Goal: Transaction & Acquisition: Book appointment/travel/reservation

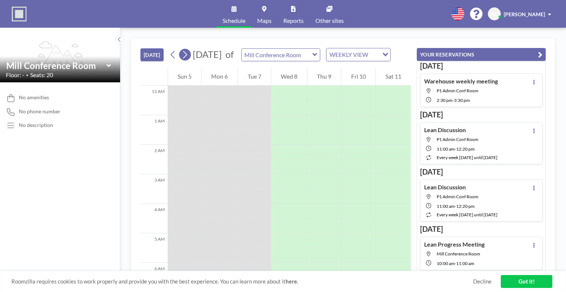
click at [186, 60] on icon at bounding box center [184, 54] width 7 height 11
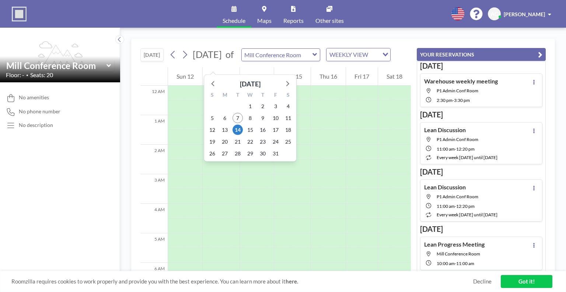
click at [220, 60] on span "[DATE]" at bounding box center [207, 54] width 29 height 11
click at [287, 84] on icon at bounding box center [287, 84] width 10 height 10
click at [251, 140] on span "19" at bounding box center [250, 141] width 10 height 10
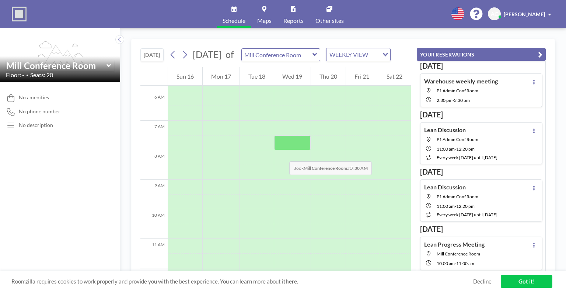
scroll to position [184, 0]
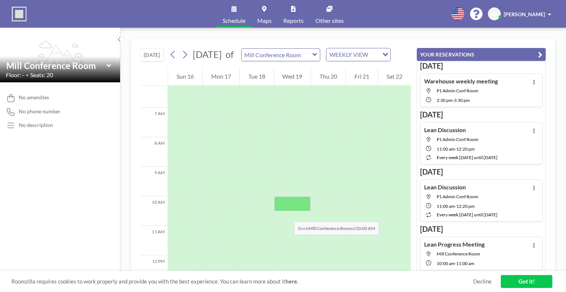
click at [287, 211] on div at bounding box center [292, 203] width 37 height 15
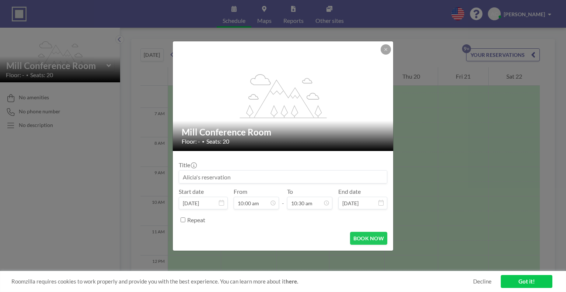
click at [287, 214] on div "Repeat" at bounding box center [287, 219] width 200 height 12
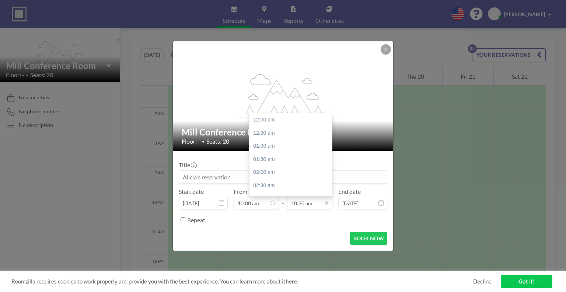
scroll to position [276, 0]
click at [315, 205] on input "10:30 am" at bounding box center [309, 203] width 45 height 13
click at [281, 137] on div "11:00 am" at bounding box center [293, 132] width 86 height 13
type input "11:00 am"
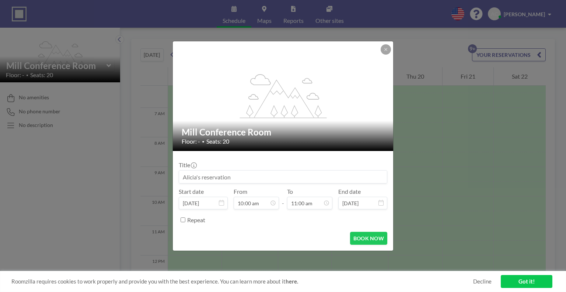
scroll to position [289, 0]
click at [227, 175] on input at bounding box center [283, 176] width 208 height 13
type input "Lean Progress Meeting"
click at [381, 239] on button "BOOK NOW" at bounding box center [368, 238] width 37 height 13
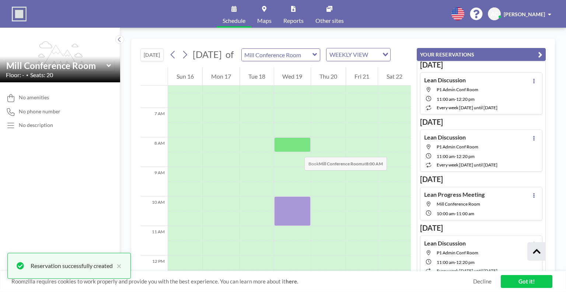
scroll to position [332, 0]
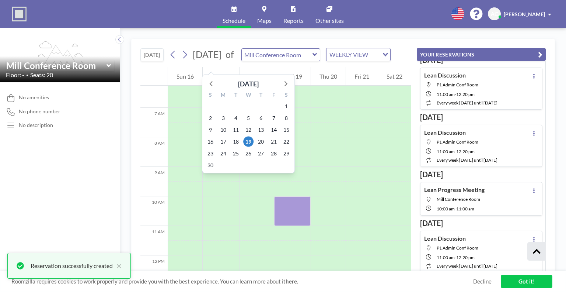
click at [213, 59] on span "[DATE]" at bounding box center [207, 54] width 29 height 11
click at [213, 82] on icon at bounding box center [212, 84] width 10 height 10
click at [261, 139] on span "23" at bounding box center [261, 141] width 10 height 10
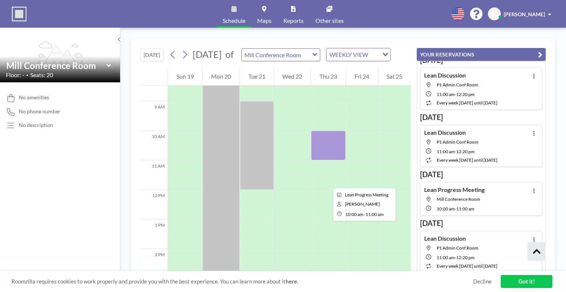
scroll to position [258, 0]
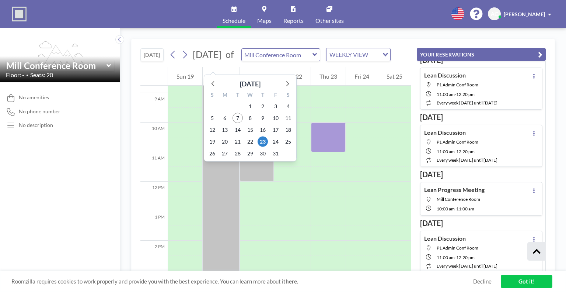
click at [222, 60] on span "[DATE]" at bounding box center [207, 54] width 29 height 11
click at [287, 85] on icon at bounding box center [288, 83] width 3 height 5
click at [254, 143] on span "19" at bounding box center [250, 141] width 10 height 10
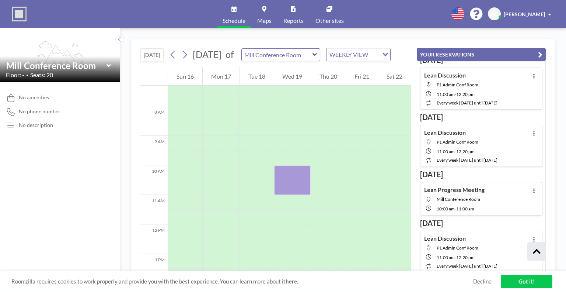
scroll to position [295, 0]
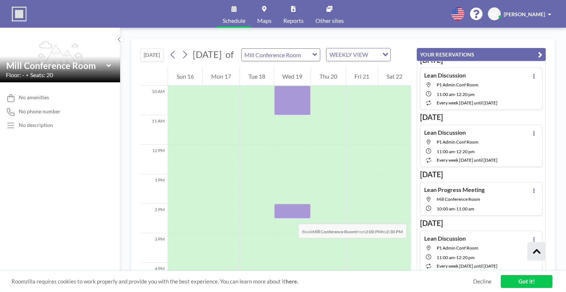
click at [291, 216] on div at bounding box center [292, 211] width 37 height 15
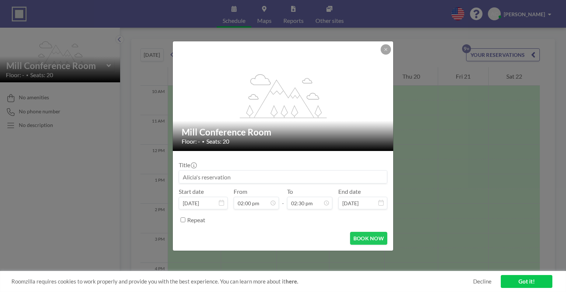
click at [291, 216] on div "Repeat" at bounding box center [287, 219] width 200 height 12
click at [213, 178] on input at bounding box center [283, 176] width 208 height 13
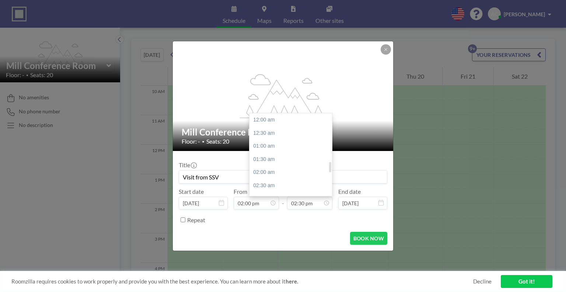
scroll to position [381, 0]
type input "Visit from SSV"
click at [268, 134] on div "03:00 pm" at bounding box center [293, 132] width 86 height 13
type input "03:00 pm"
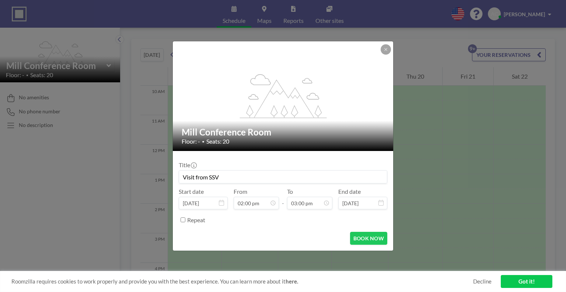
scroll to position [0, 0]
click at [235, 181] on input "Visit from SSV" at bounding box center [283, 176] width 208 height 13
click at [364, 232] on button "BOOK NOW" at bounding box center [368, 238] width 37 height 13
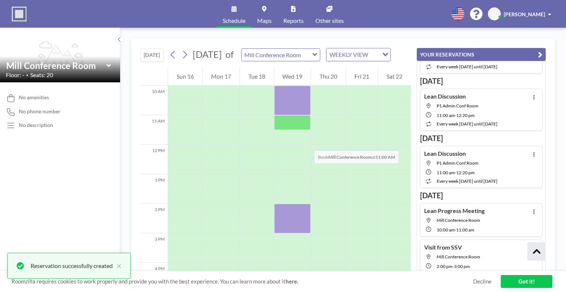
scroll to position [311, 0]
click at [310, 59] on input "text" at bounding box center [277, 55] width 71 height 12
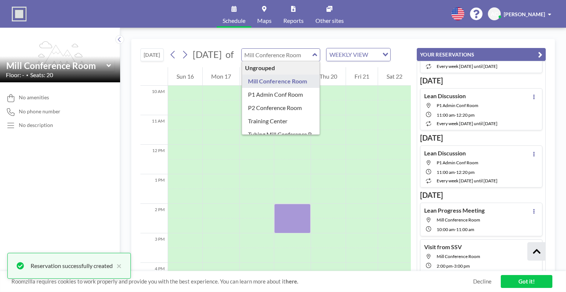
click at [313, 58] on input "text" at bounding box center [277, 55] width 71 height 12
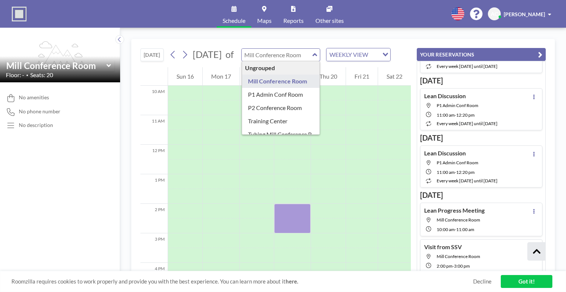
type input "Mill Conference Room"
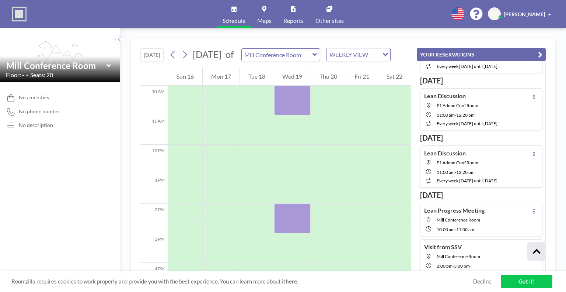
click at [324, 34] on div "[DATE] [DATE] of Mill Conference Room WEEKLY VIEW Loading... 12 AM 1 AM 2 AM 3 …" at bounding box center [343, 160] width 446 height 264
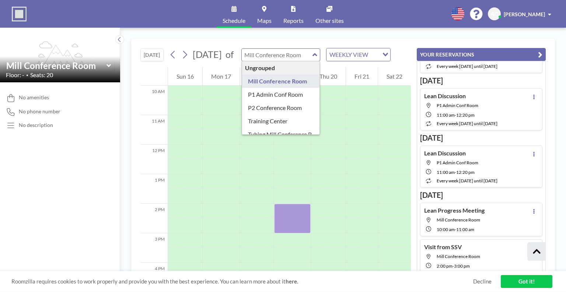
click at [311, 61] on input "text" at bounding box center [277, 55] width 71 height 12
type input "P1 Admin Conf Room"
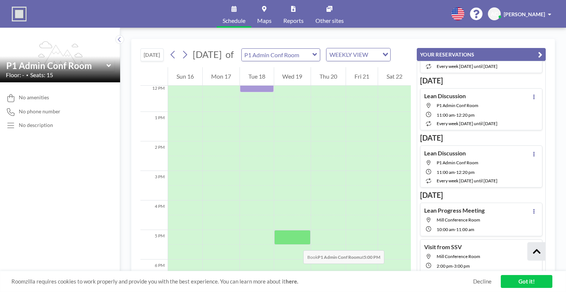
scroll to position [370, 0]
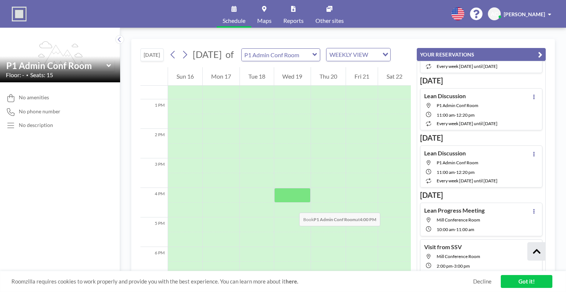
click at [292, 202] on div at bounding box center [292, 195] width 37 height 15
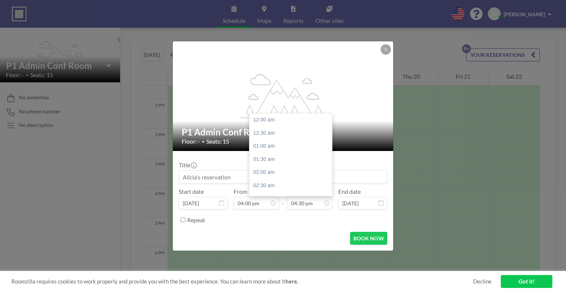
click at [292, 205] on input "04:30 pm" at bounding box center [309, 203] width 45 height 13
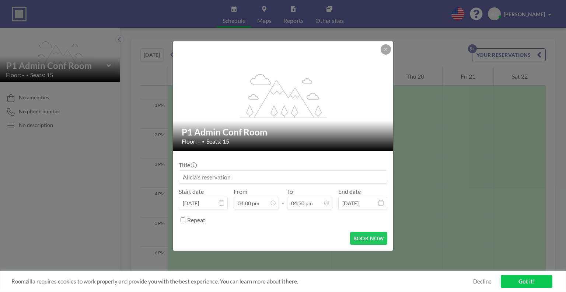
click at [255, 222] on div "Repeat" at bounding box center [287, 219] width 200 height 12
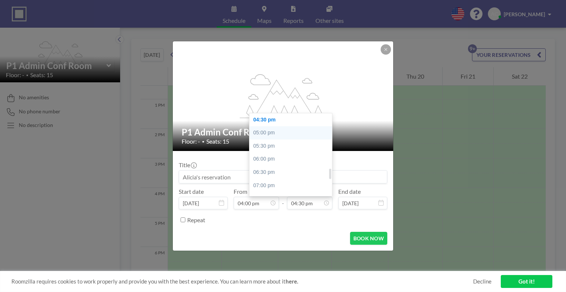
click at [280, 134] on div "05:00 pm" at bounding box center [293, 132] width 86 height 13
type input "05:00 pm"
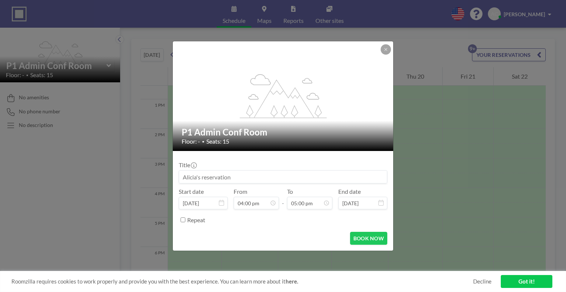
click at [224, 175] on input at bounding box center [283, 176] width 208 height 13
type input "Visit from SSV"
click at [370, 235] on button "BOOK NOW" at bounding box center [368, 238] width 37 height 13
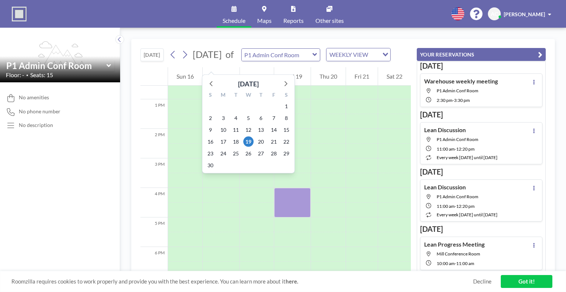
click at [222, 60] on span "[DATE]" at bounding box center [207, 54] width 29 height 11
click at [214, 85] on icon at bounding box center [212, 84] width 10 height 10
click at [260, 140] on span "23" at bounding box center [261, 141] width 10 height 10
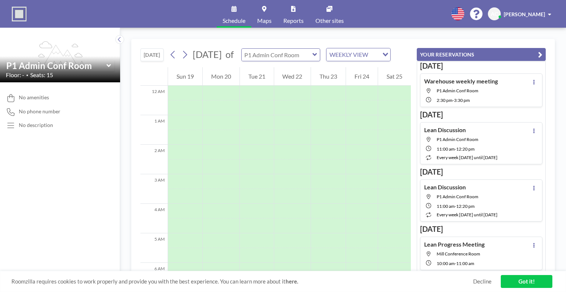
click at [299, 61] on input "text" at bounding box center [277, 55] width 71 height 12
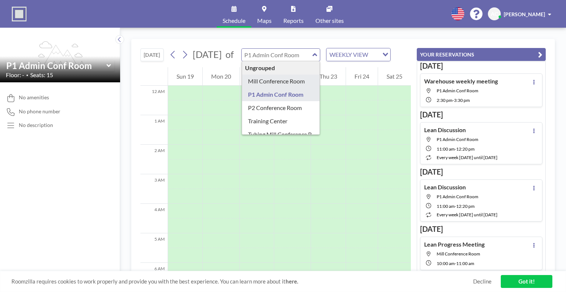
type input "Mill Conference Room"
